Goal: Task Accomplishment & Management: Manage account settings

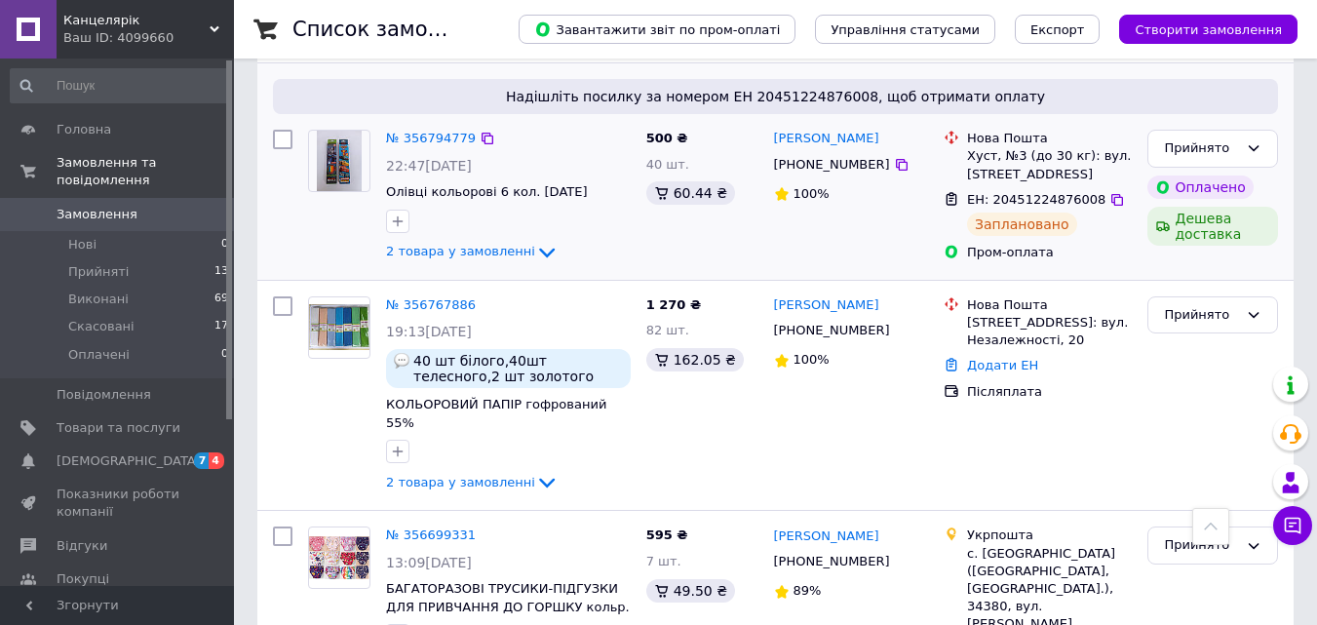
scroll to position [585, 0]
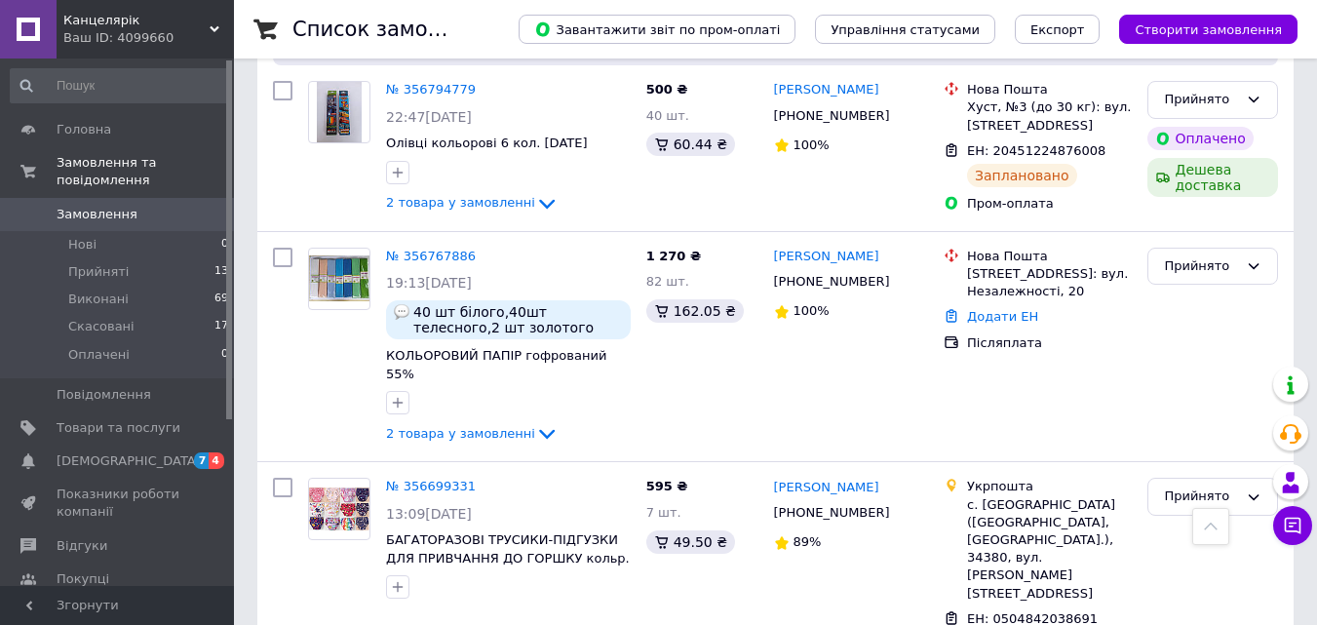
click at [447, 249] on link "№ 356767886" at bounding box center [431, 256] width 90 height 15
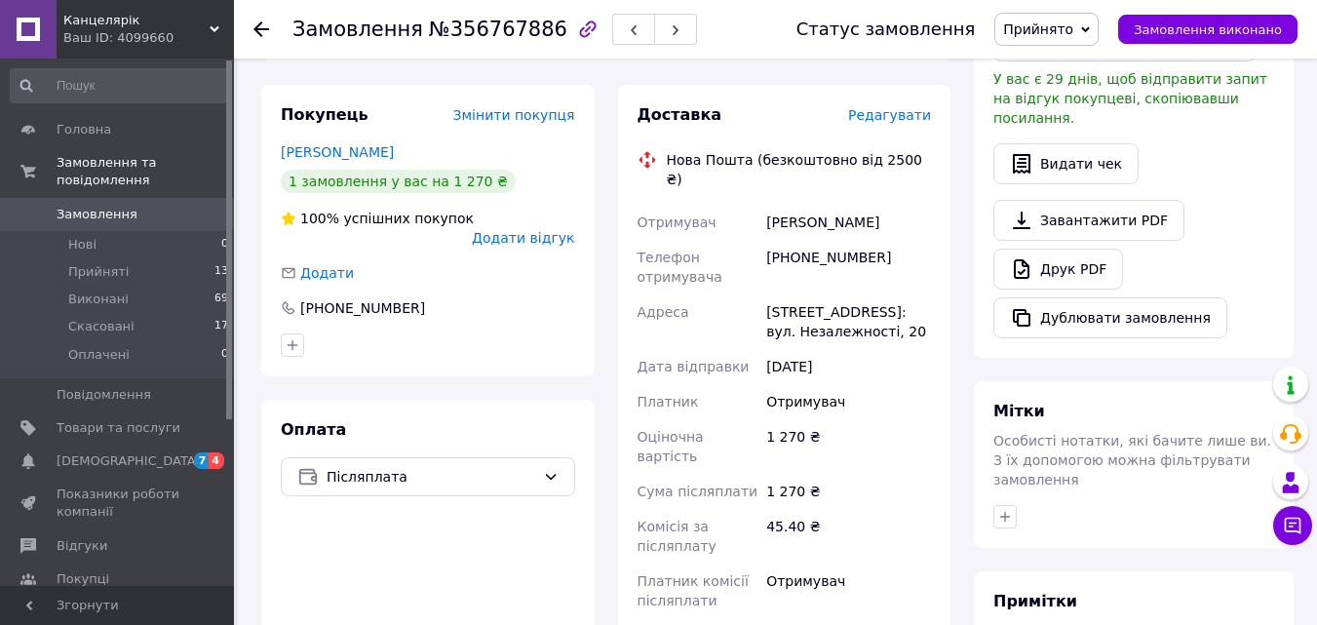
scroll to position [878, 0]
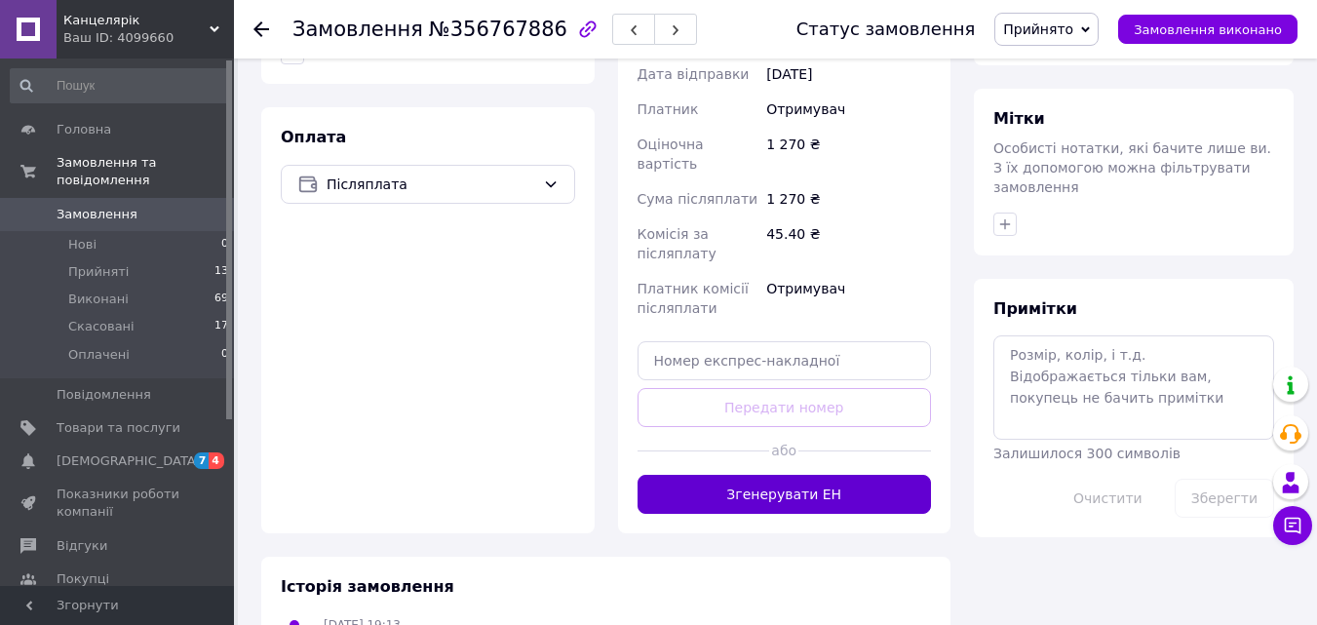
click at [822, 475] on button "Згенерувати ЕН" at bounding box center [785, 494] width 294 height 39
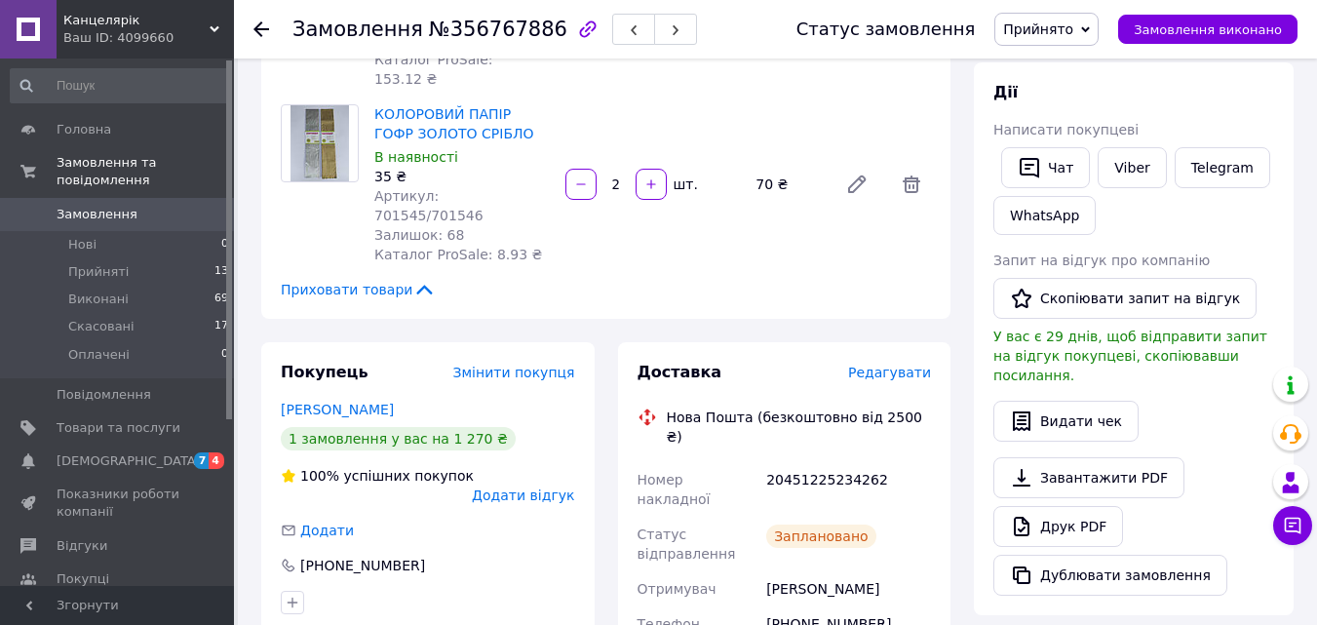
scroll to position [293, 0]
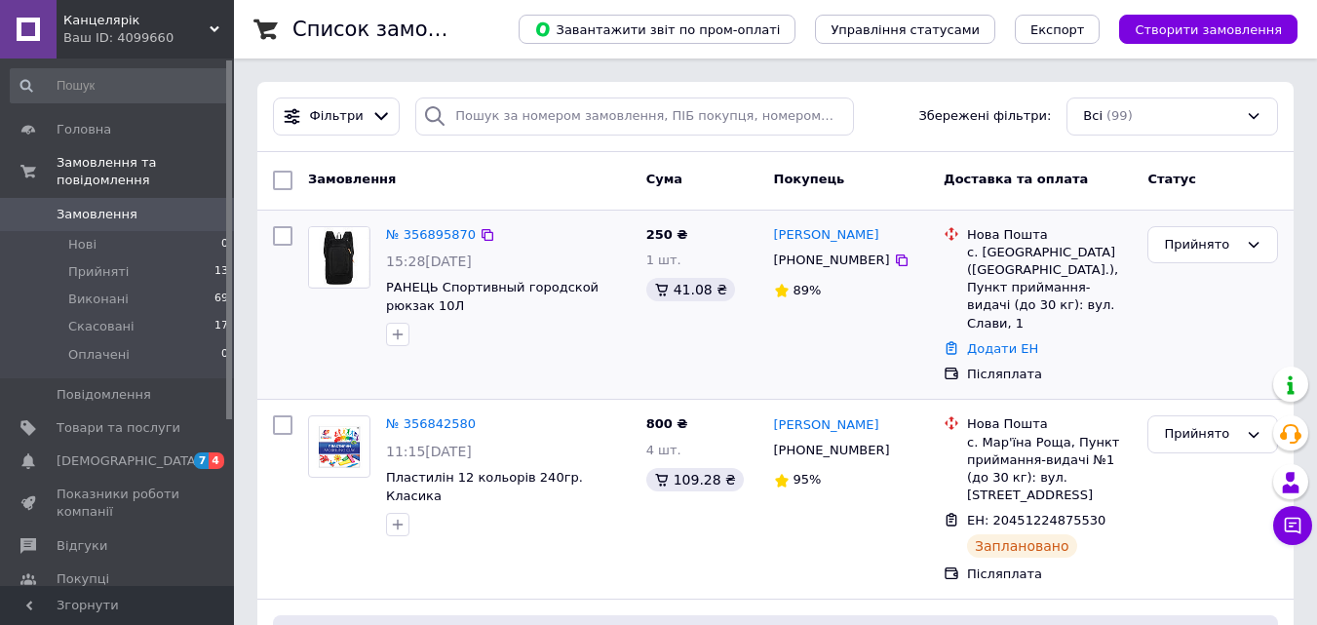
click at [440, 224] on div "№ 356895870" at bounding box center [431, 235] width 94 height 22
click at [440, 232] on link "№ 356895870" at bounding box center [431, 234] width 90 height 15
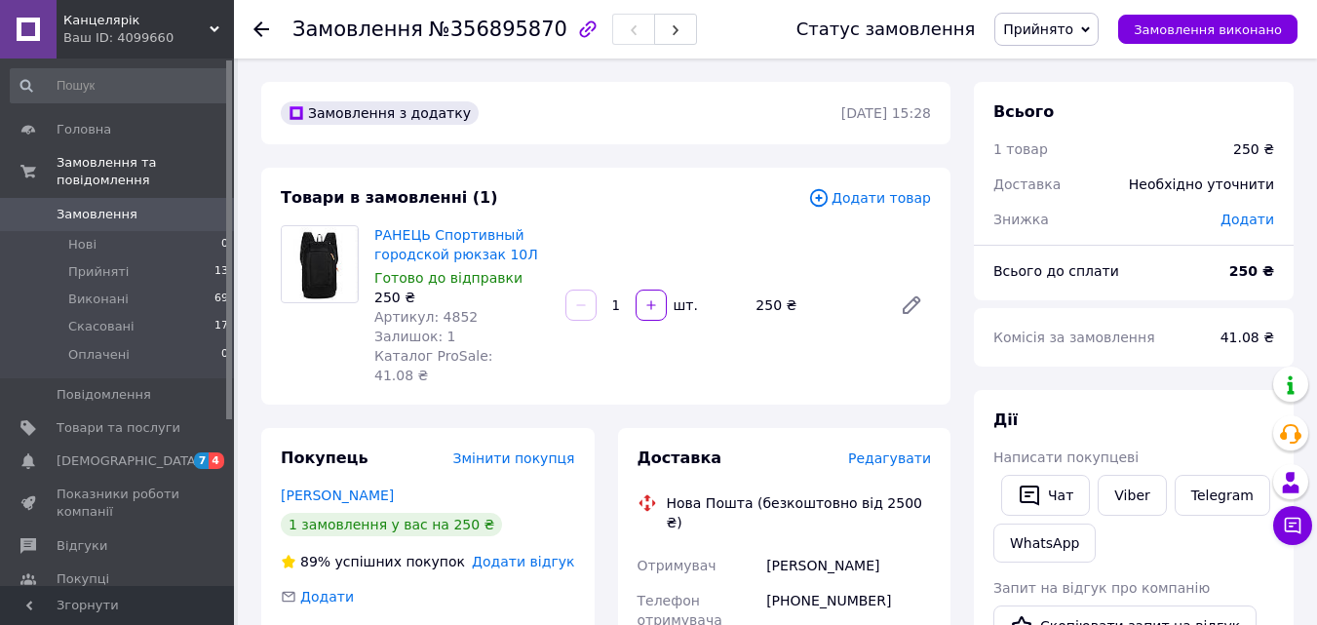
click at [332, 242] on img at bounding box center [320, 264] width 76 height 74
click at [426, 241] on link "РАНЕЦЬ Спортивный городской рюкзак 10Л" at bounding box center [456, 244] width 164 height 35
click at [460, 250] on link "РАНЕЦЬ Спортивный городской рюкзак 10Л" at bounding box center [456, 244] width 164 height 35
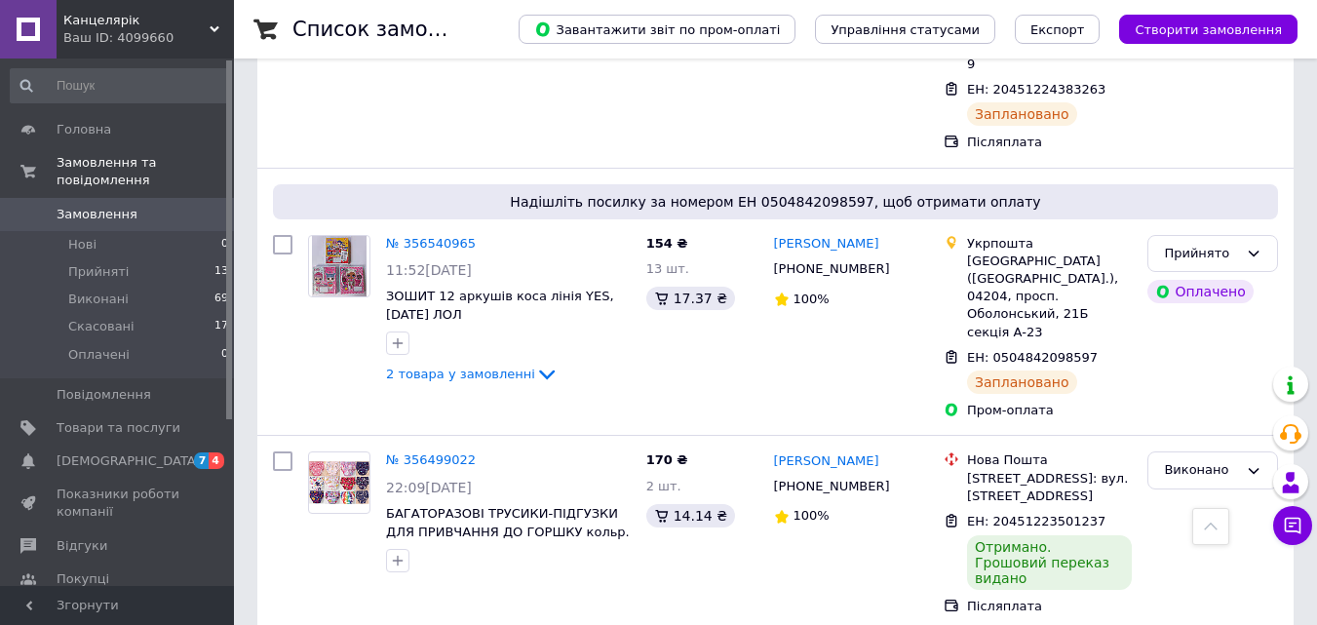
scroll to position [1560, 0]
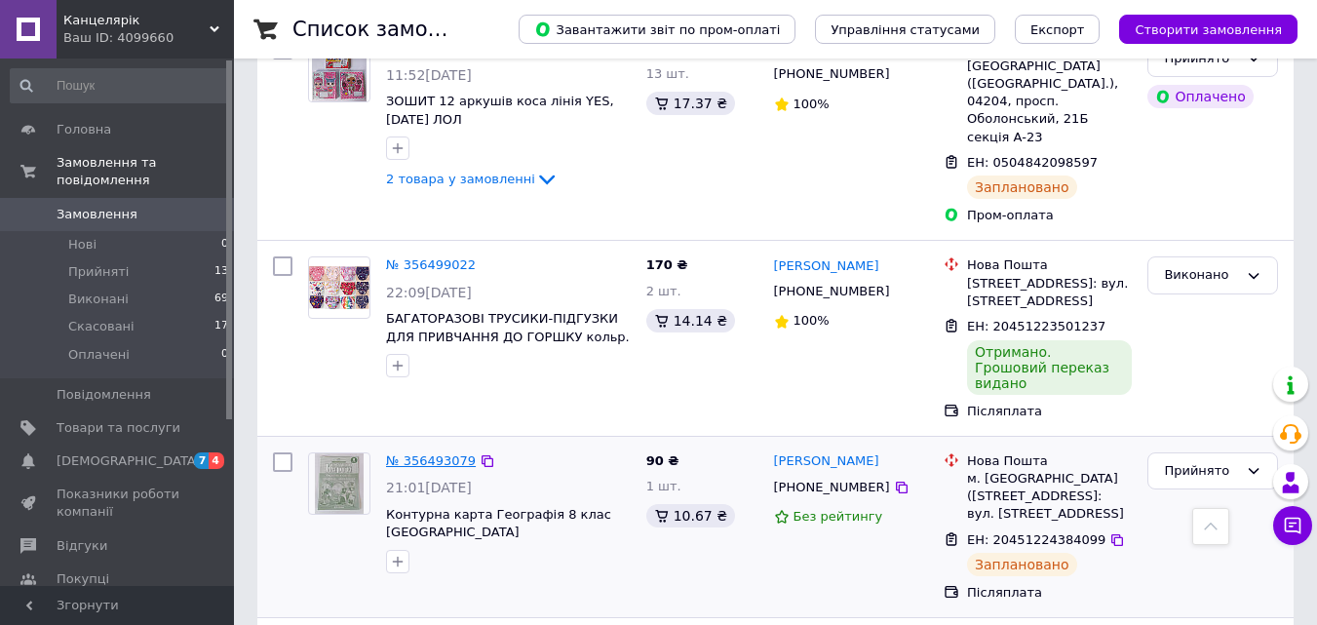
click at [433, 453] on link "№ 356493079" at bounding box center [431, 460] width 90 height 15
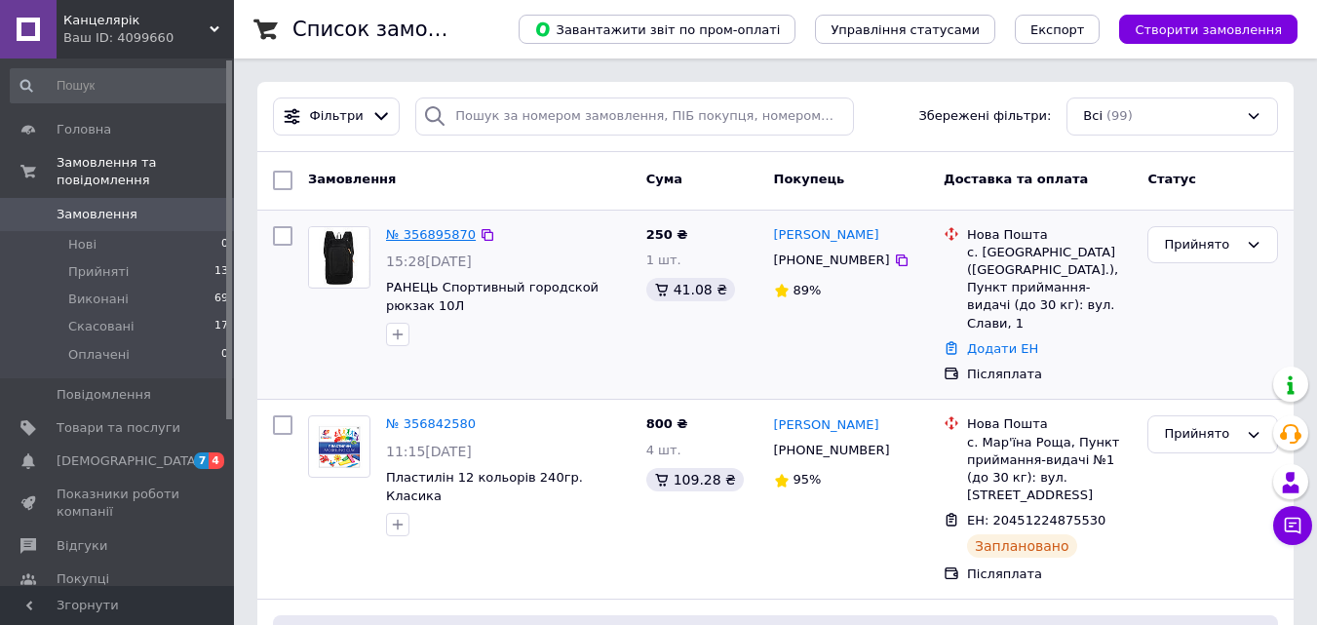
click at [446, 238] on link "№ 356895870" at bounding box center [431, 234] width 90 height 15
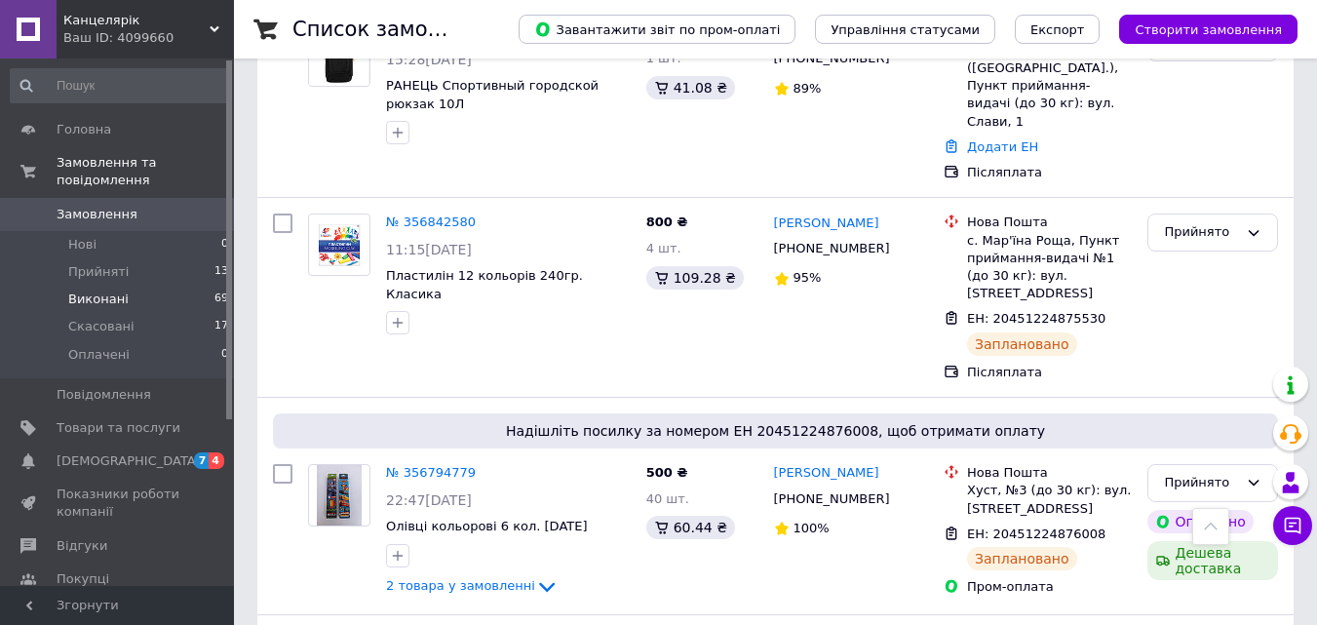
scroll to position [195, 0]
